Goal: Transaction & Acquisition: Subscribe to service/newsletter

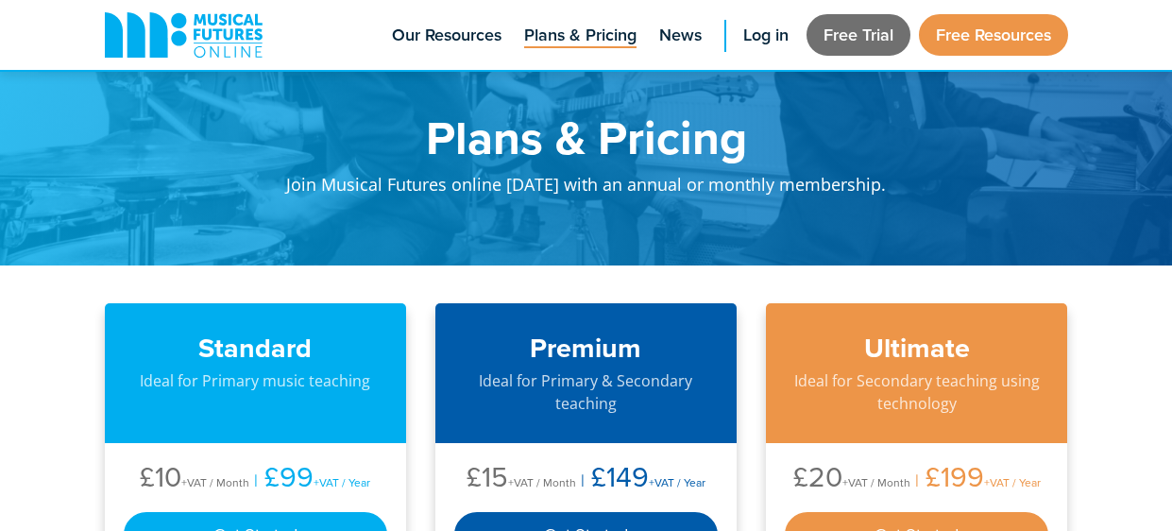
click at [874, 46] on link "Free Trial" at bounding box center [858, 35] width 104 height 42
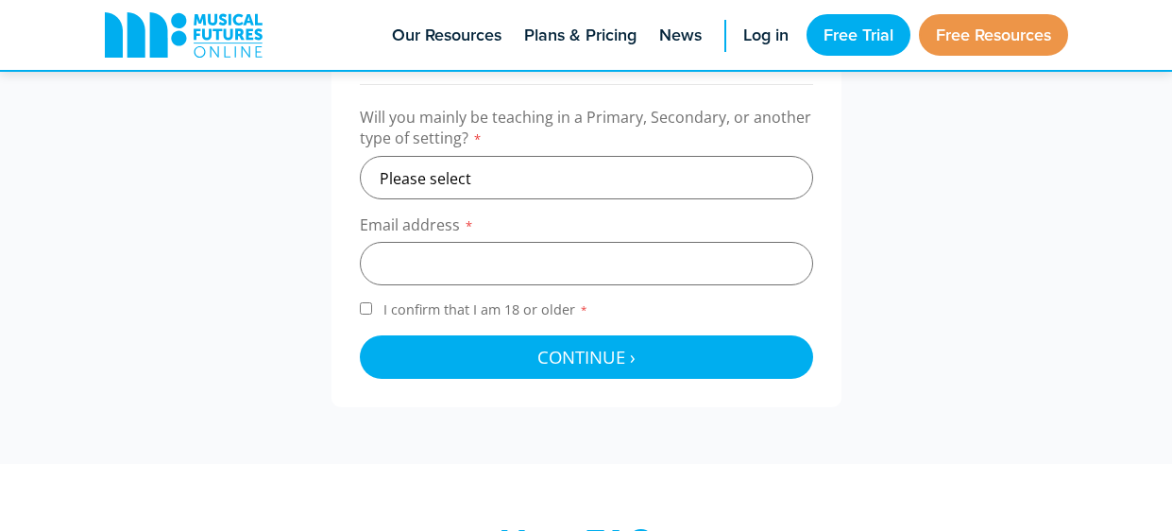
scroll to position [718, 0]
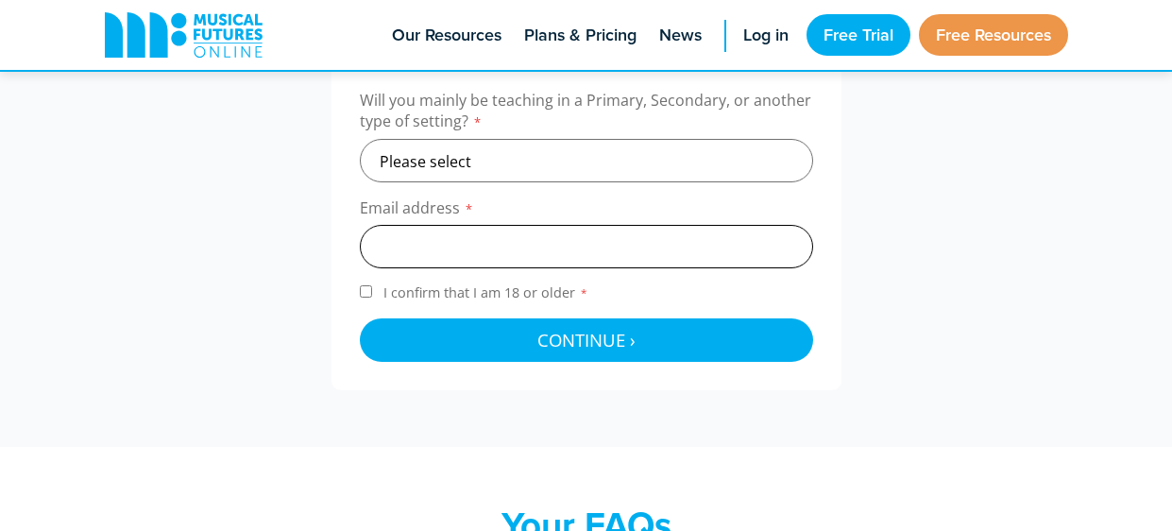
click at [730, 246] on input "email" at bounding box center [586, 246] width 453 height 43
click at [871, 228] on div "A Free Trial is only available to new users. To get started please confirm the …" at bounding box center [586, 182] width 1001 height 415
click at [761, 243] on input "mac0057" at bounding box center [586, 246] width 453 height 43
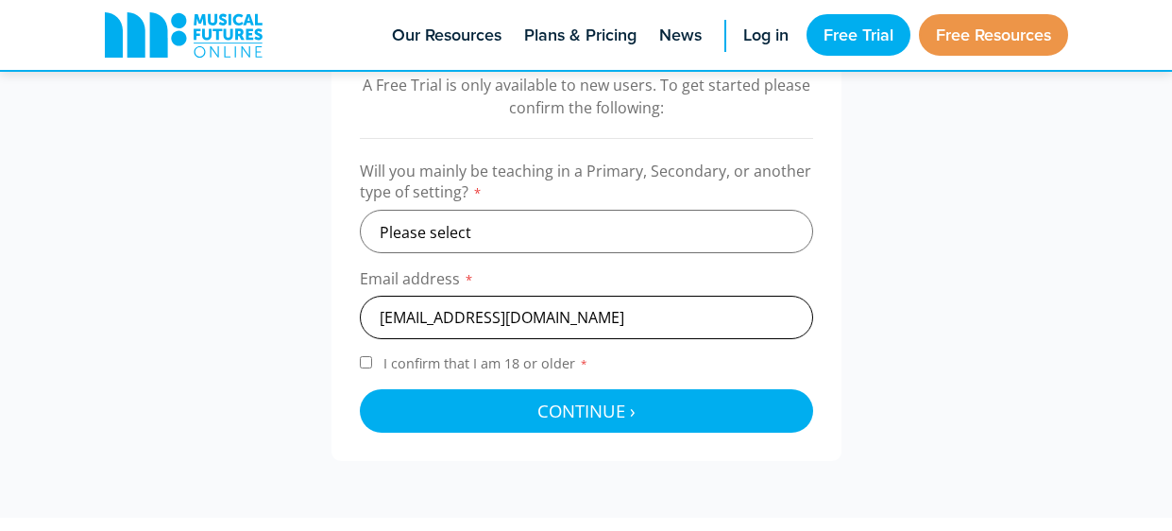
scroll to position [646, 0]
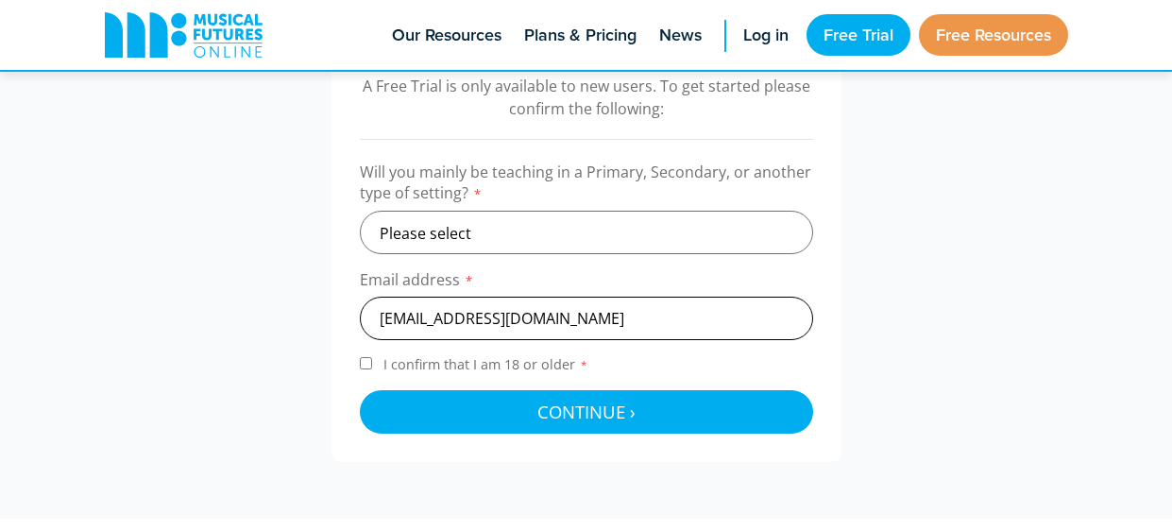
type input "mac0057@mckinnonsc.vic.edu.au"
click at [360, 365] on input "I confirm that I am 18 or older *" at bounding box center [366, 363] width 12 height 12
checkbox input "true"
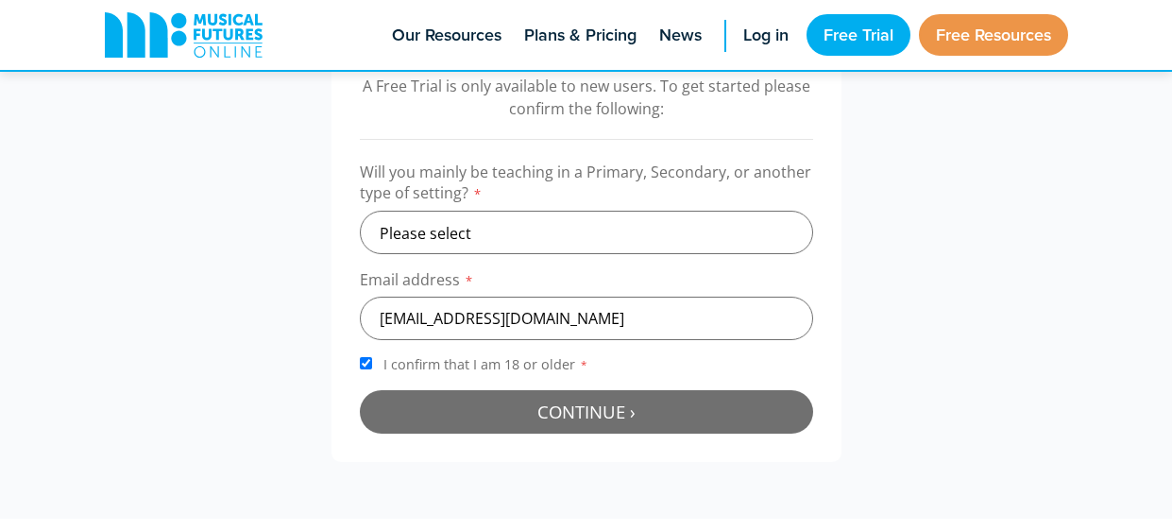
click at [695, 432] on button "Continue › Checking your details..." at bounding box center [586, 411] width 453 height 43
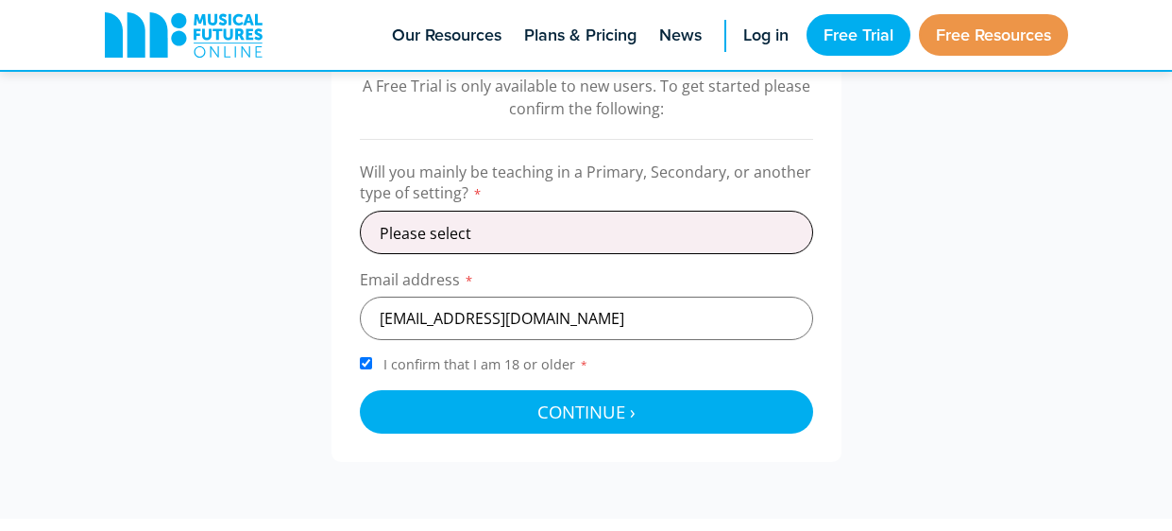
click at [738, 228] on select "Please select Primary Secondary Other" at bounding box center [586, 232] width 453 height 43
select select "secondary"
click at [360, 211] on select "Please select Primary Secondary Other" at bounding box center [586, 232] width 453 height 43
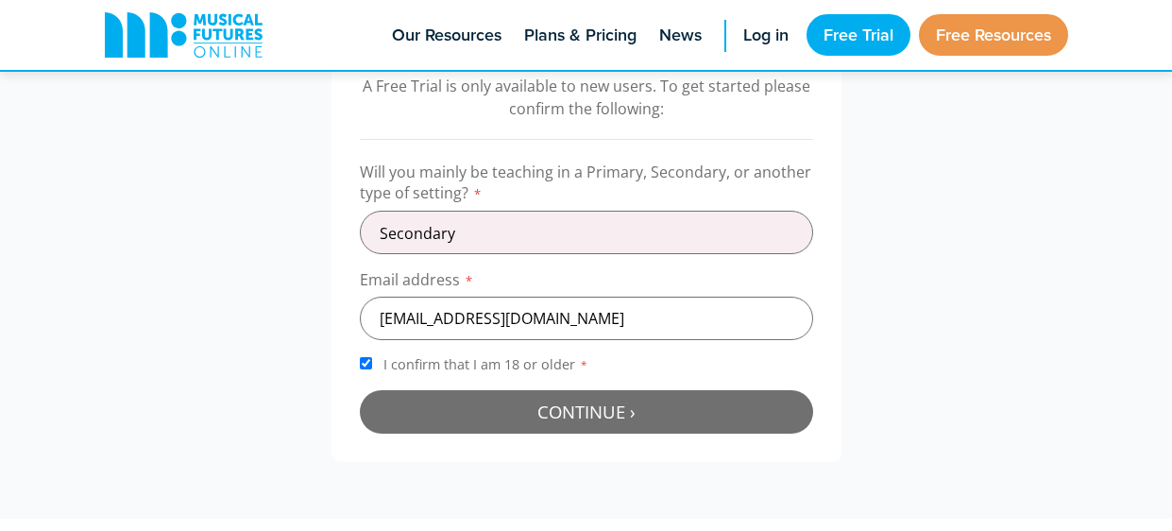
click at [721, 430] on button "Continue › Checking your details..." at bounding box center [586, 411] width 453 height 43
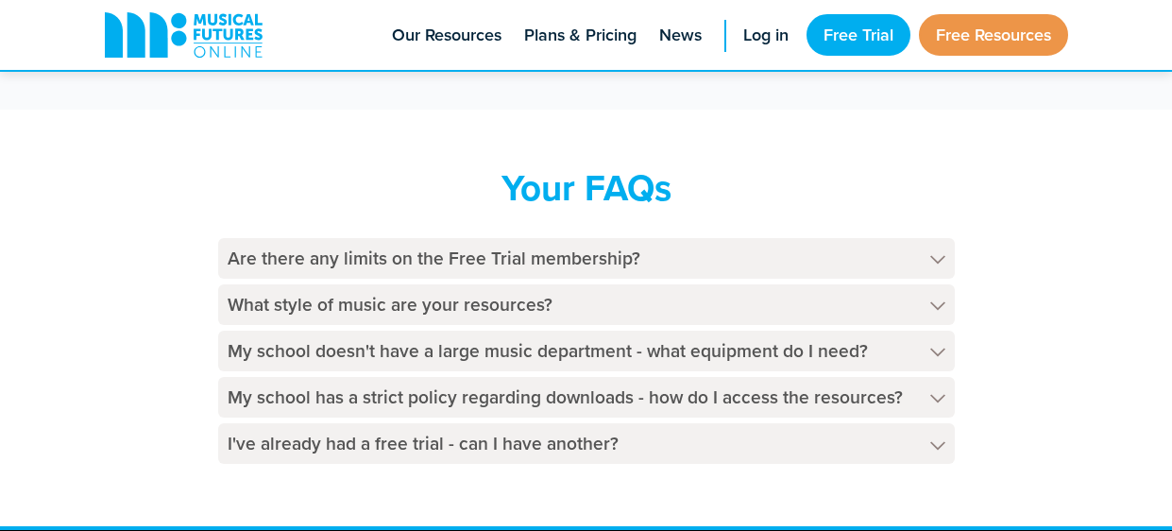
scroll to position [742, 0]
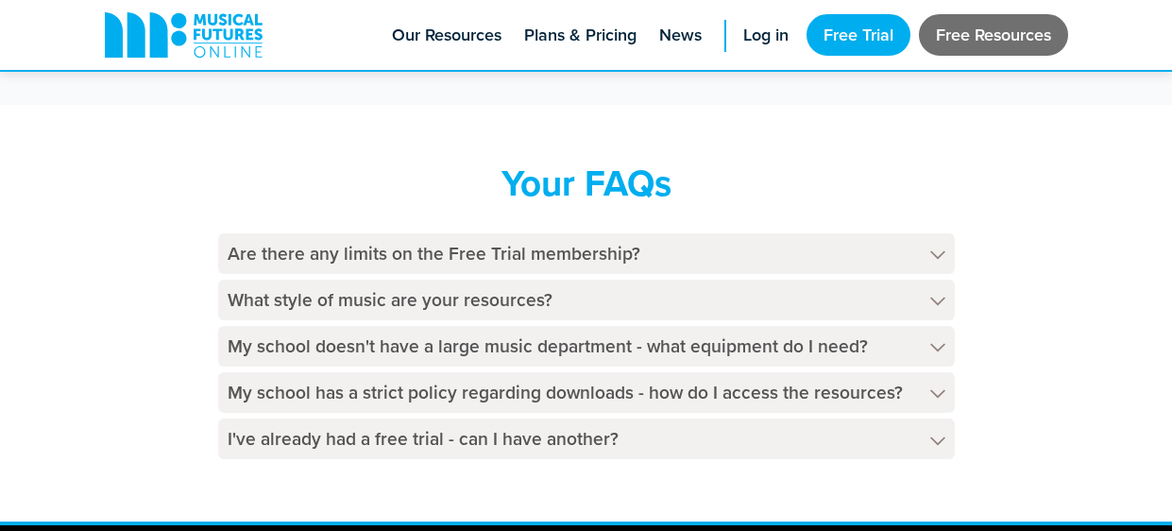
click at [969, 27] on link "Free Resources" at bounding box center [993, 35] width 149 height 42
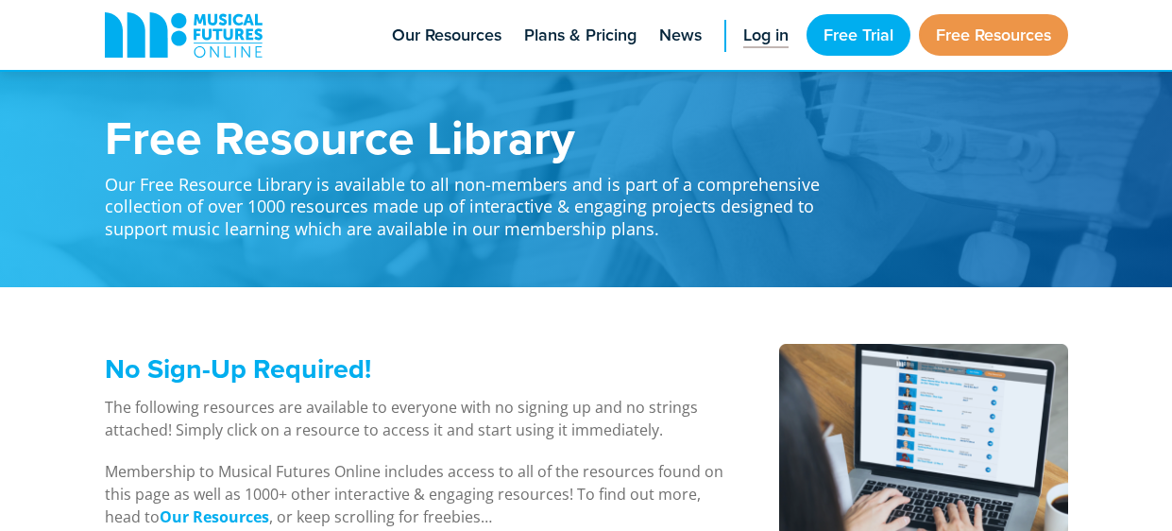
click at [767, 42] on span "Log in" at bounding box center [765, 35] width 45 height 25
